Goal: Complete application form

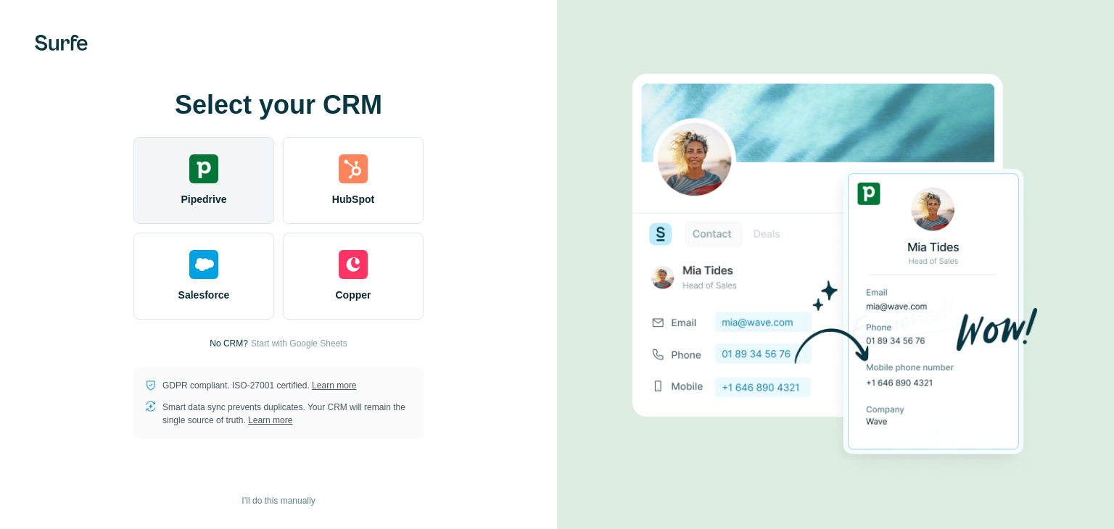
click at [235, 195] on div "Pipedrive" at bounding box center [203, 180] width 141 height 87
